Goal: Task Accomplishment & Management: Manage account settings

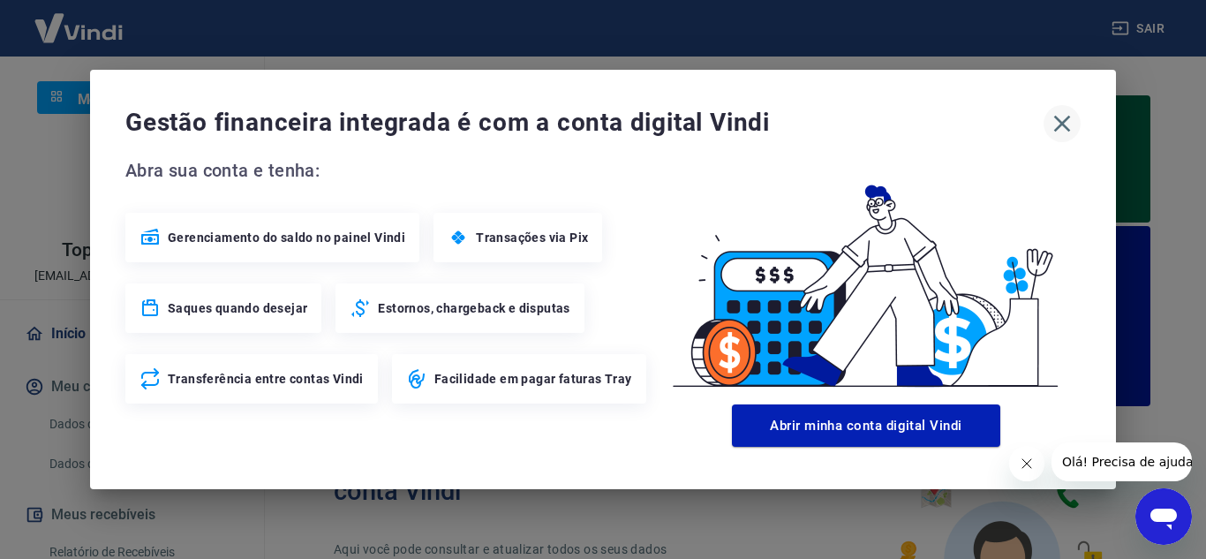
click at [1069, 131] on icon "button" at bounding box center [1062, 124] width 17 height 17
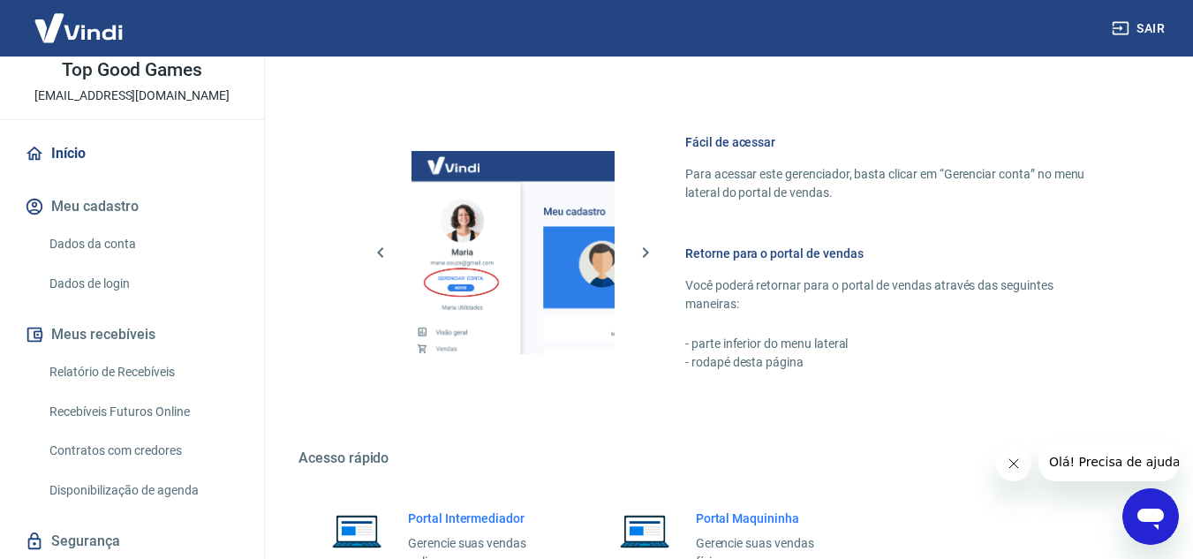
scroll to position [88, 0]
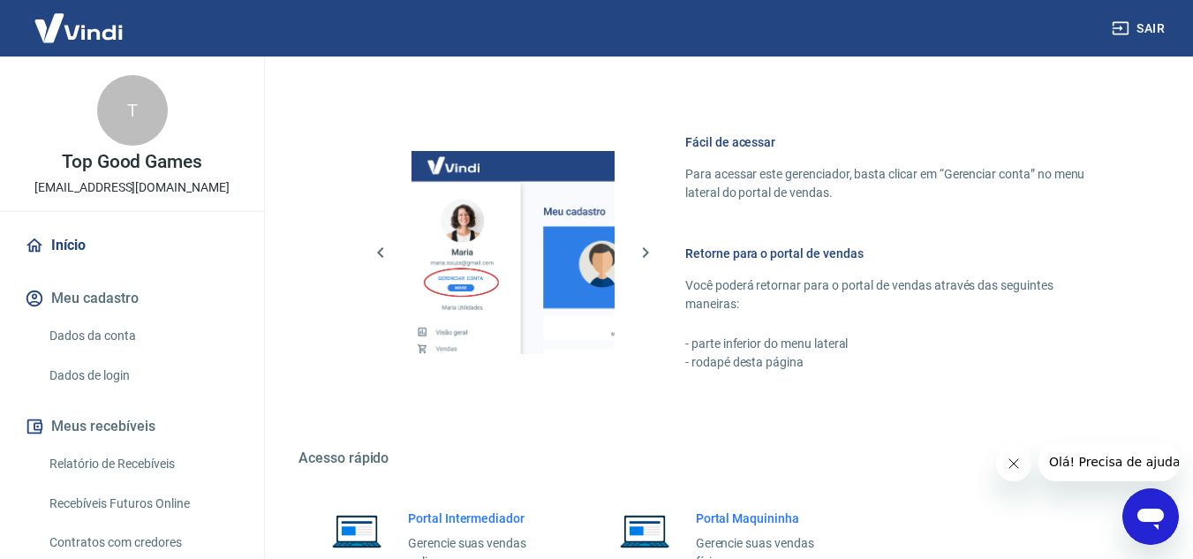
click at [82, 338] on link "Dados da conta" at bounding box center [142, 336] width 200 height 36
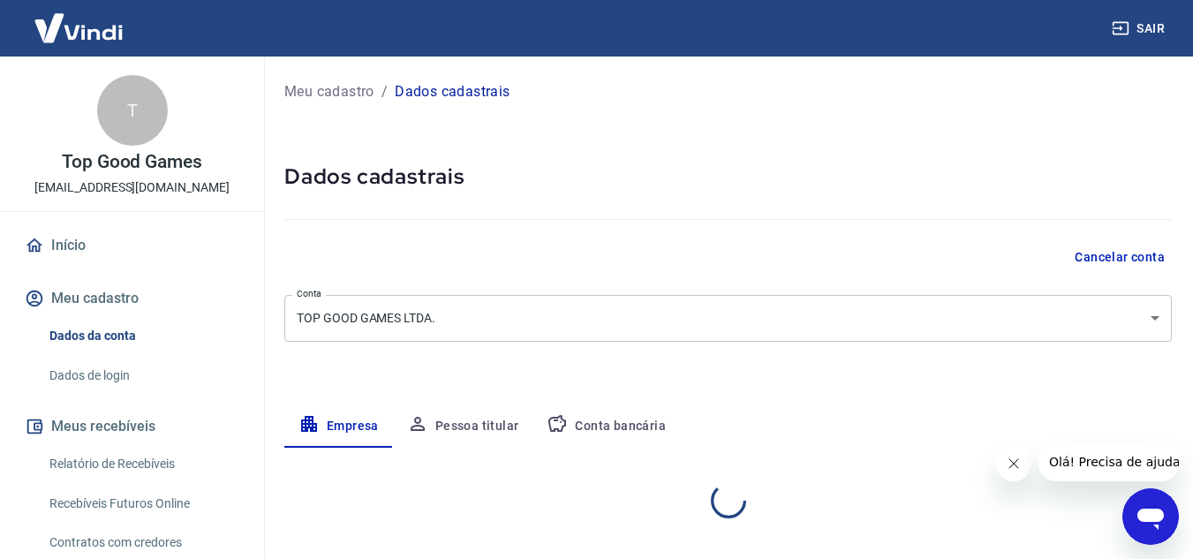
select select "SP"
select select "business"
click at [93, 38] on img at bounding box center [78, 28] width 115 height 54
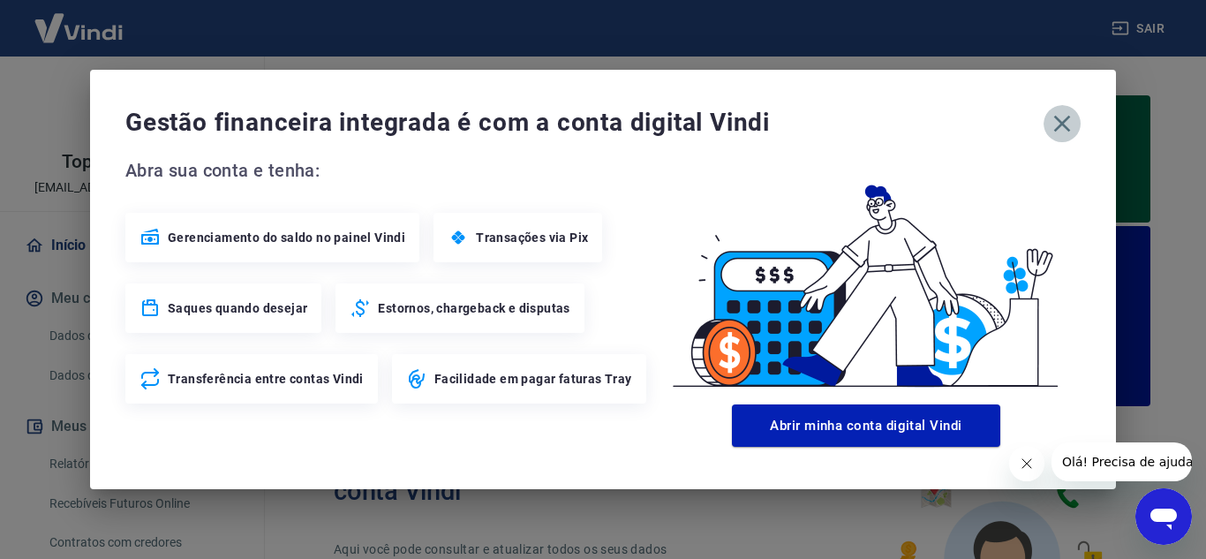
click at [1063, 119] on icon "button" at bounding box center [1062, 123] width 28 height 28
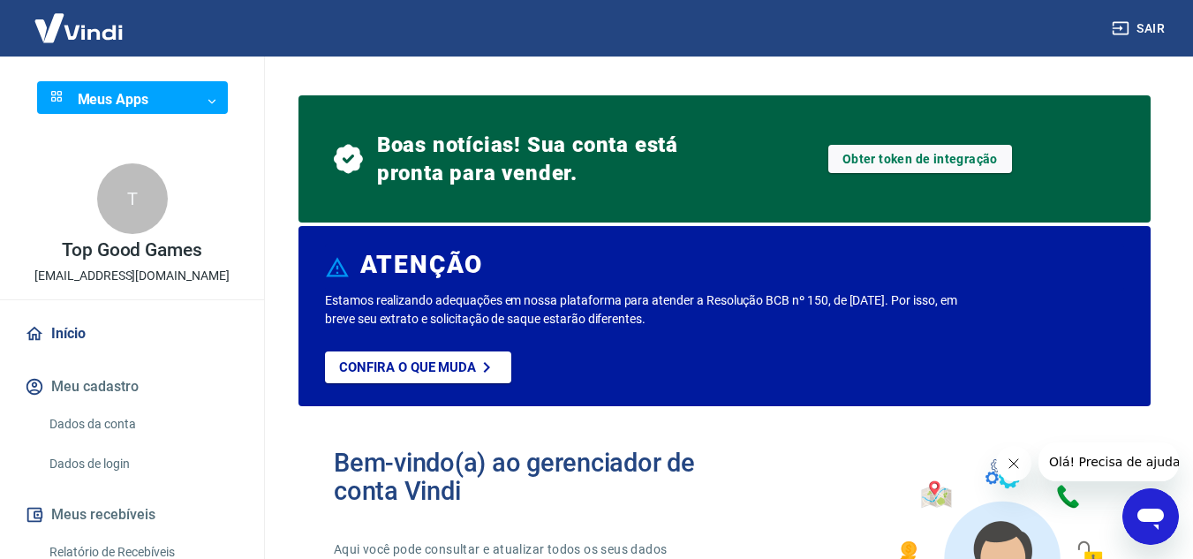
click at [77, 388] on button "Meu cadastro" at bounding box center [132, 386] width 222 height 39
click at [127, 92] on body "Sair Meus Apps ​ ​ T Top Good Games [EMAIL_ADDRESS][DOMAIN_NAME] Início Meu cad…" at bounding box center [596, 279] width 1193 height 559
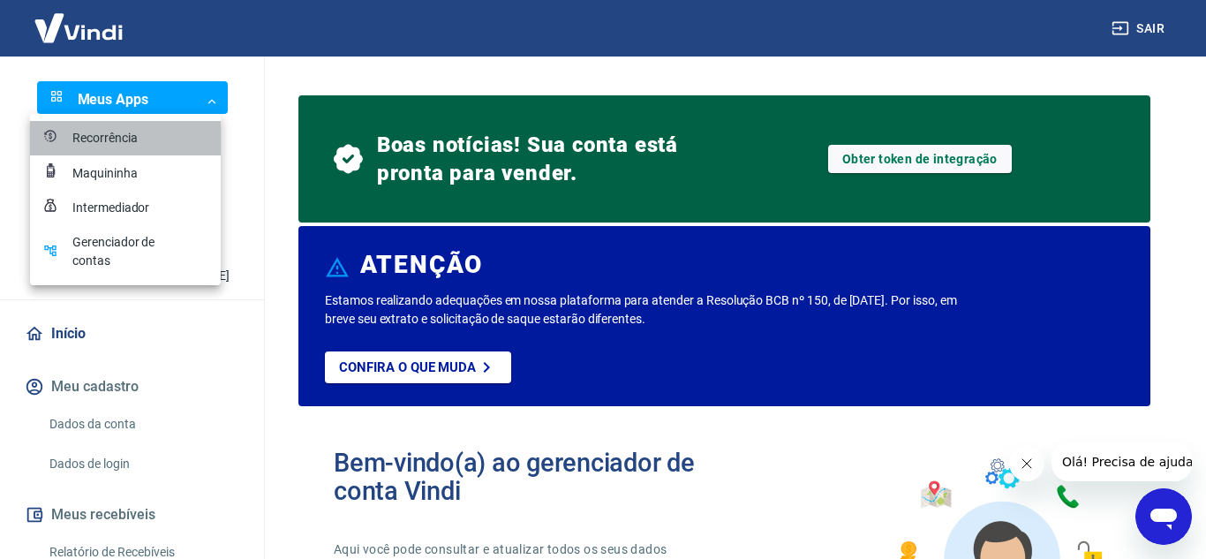
click at [130, 132] on div "Recorrência" at bounding box center [116, 138] width 88 height 19
